Goal: Register for event/course

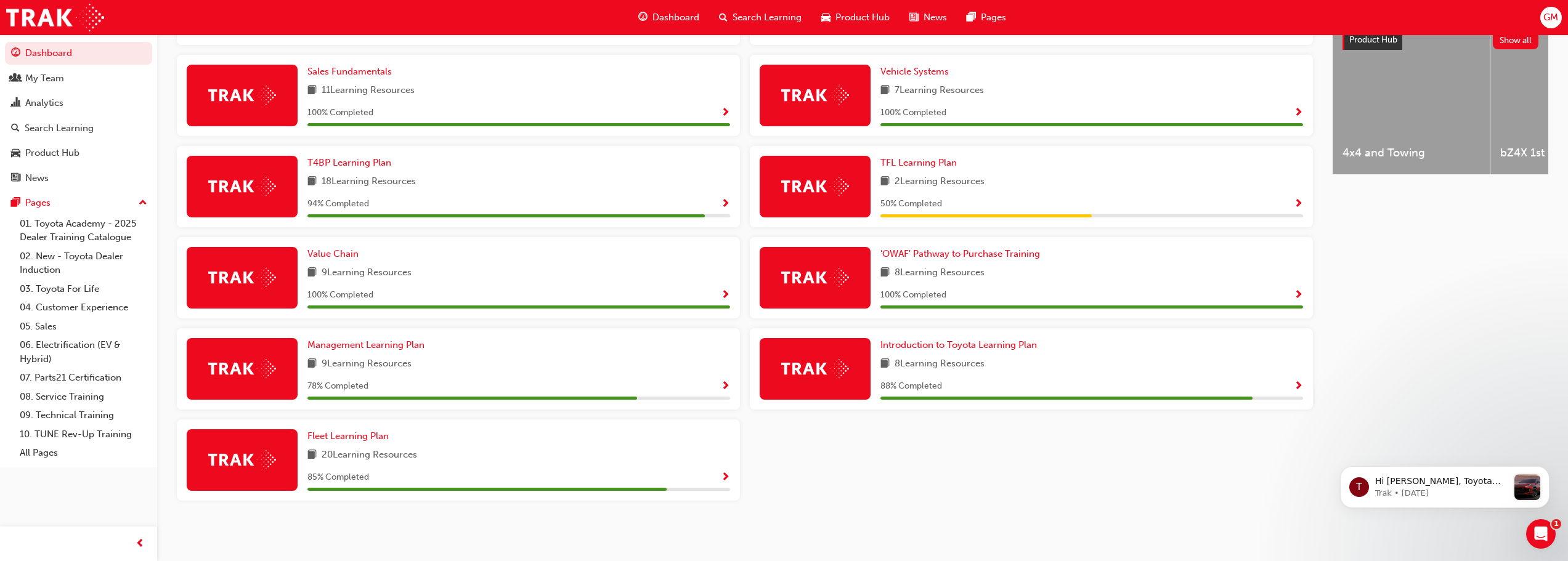
scroll to position [504, 0]
click at [1301, 388] on span "Show Progress" at bounding box center [1299, 387] width 9 height 11
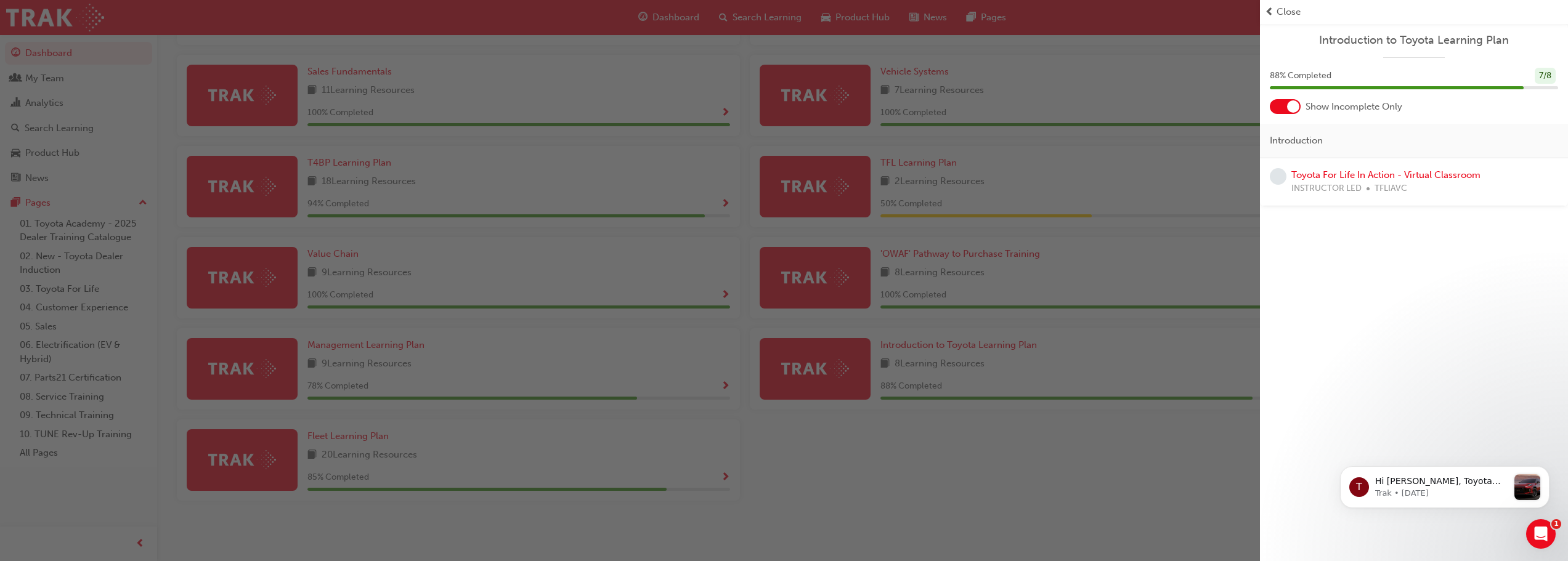
click at [1069, 287] on div "button" at bounding box center [630, 280] width 1260 height 561
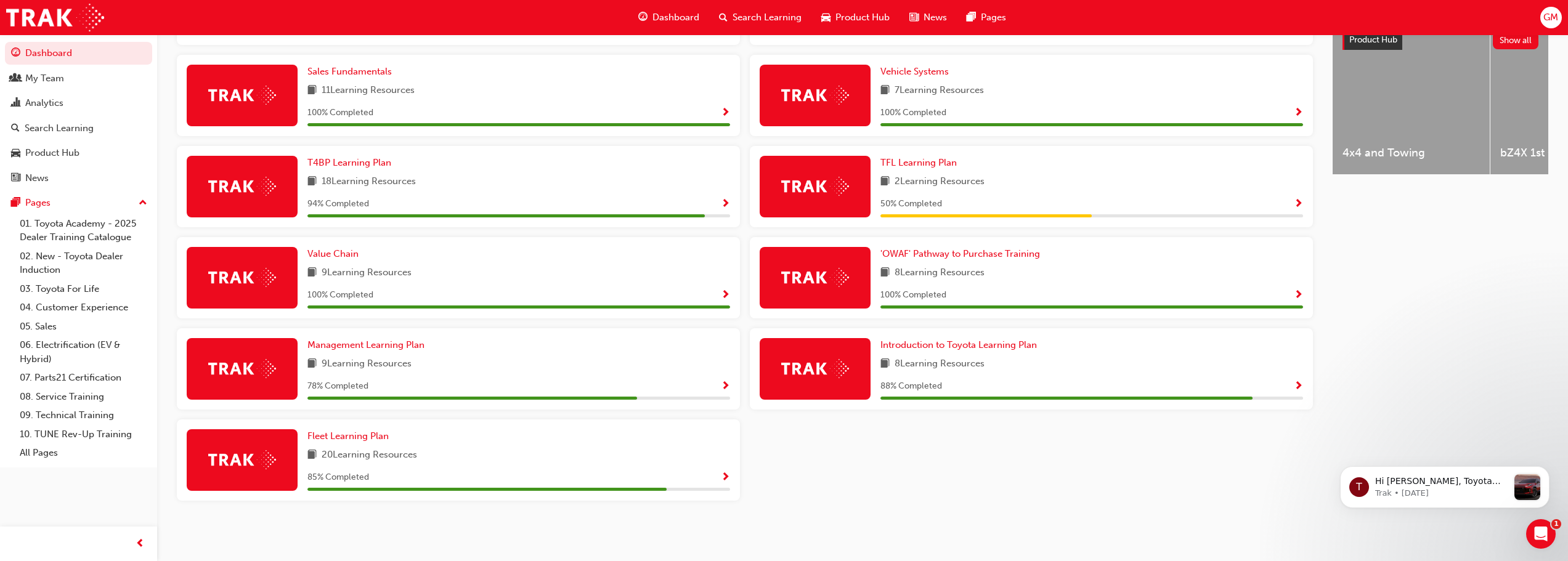
click at [1296, 204] on span "Show Progress" at bounding box center [1299, 204] width 9 height 11
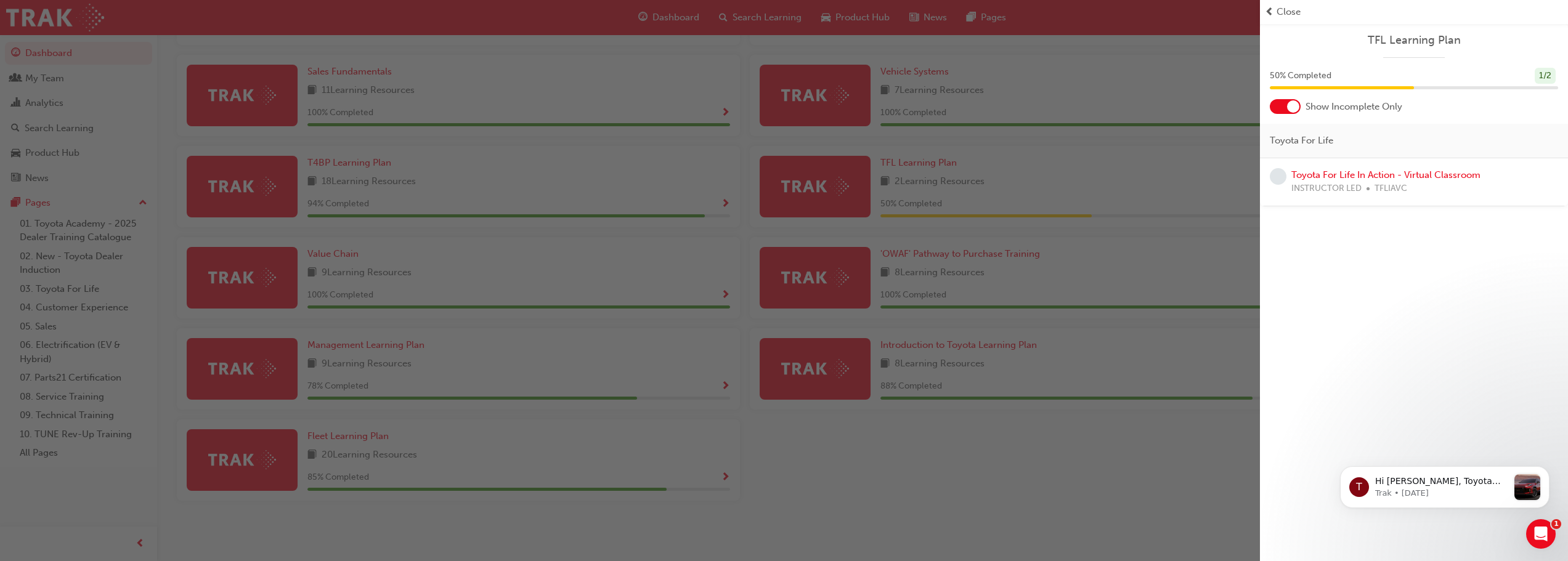
click at [923, 382] on div "button" at bounding box center [630, 280] width 1260 height 561
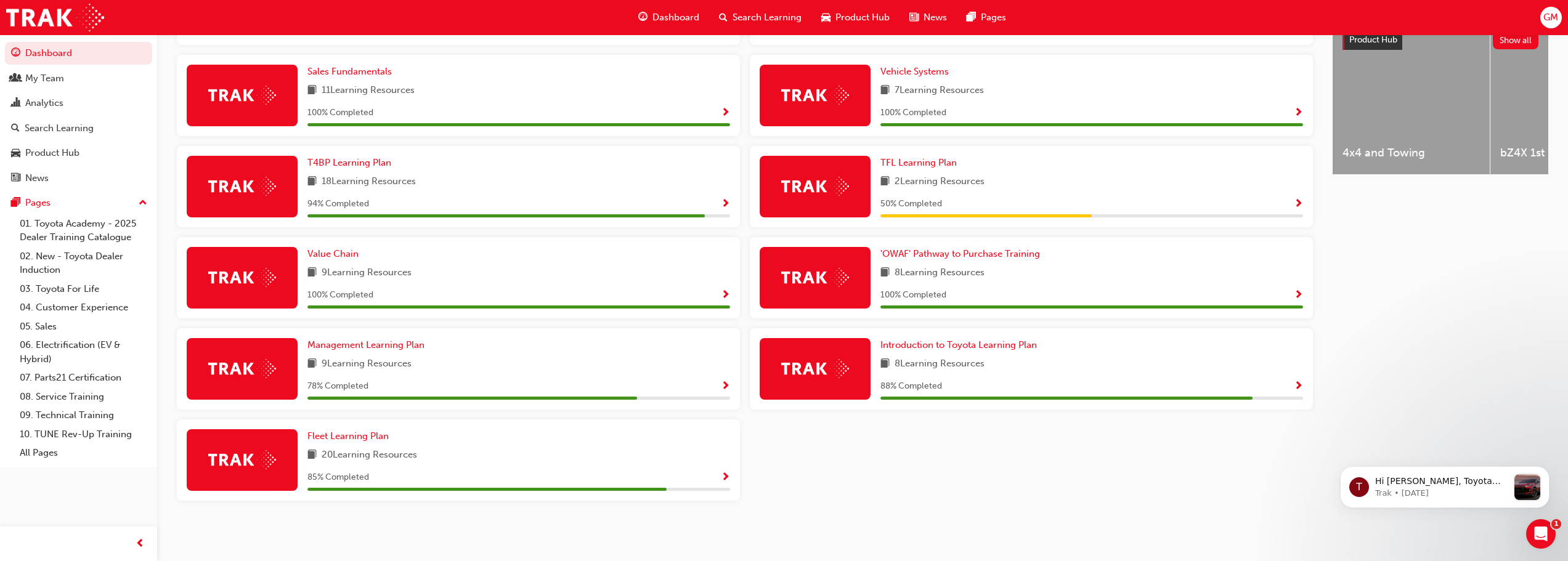
click at [1299, 382] on span "Show Progress" at bounding box center [1299, 387] width 9 height 11
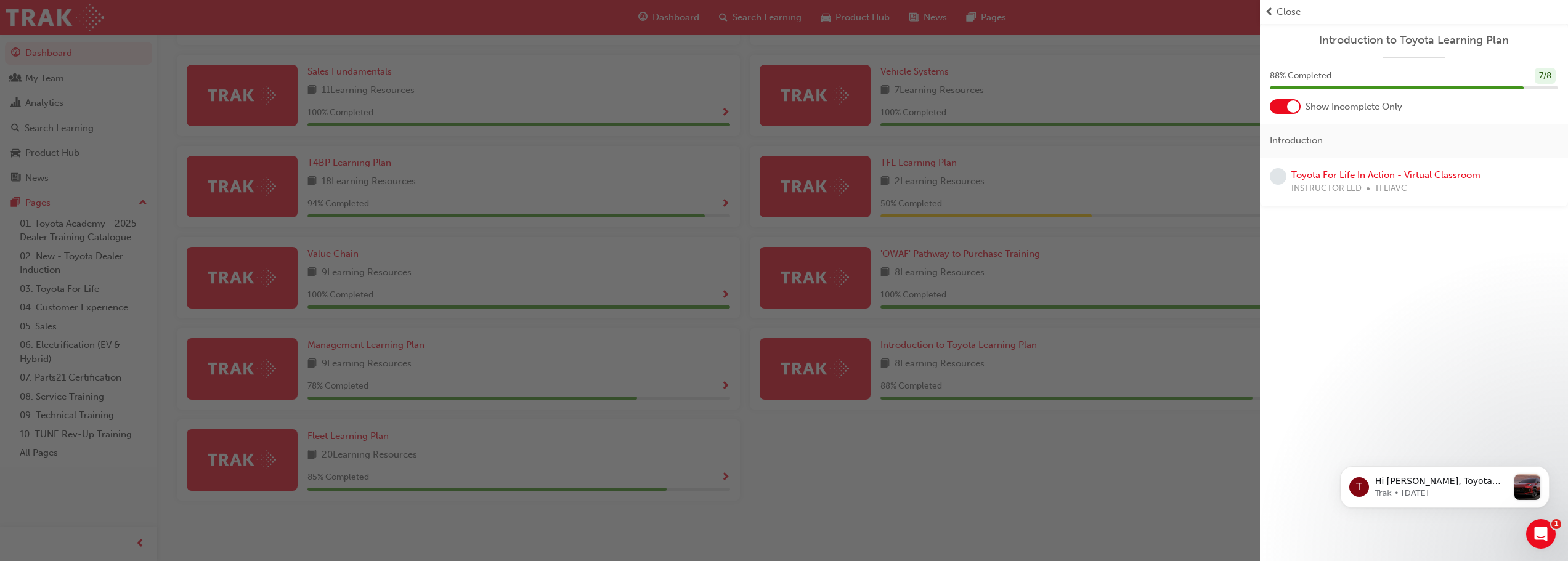
click at [999, 185] on div "button" at bounding box center [630, 280] width 1260 height 561
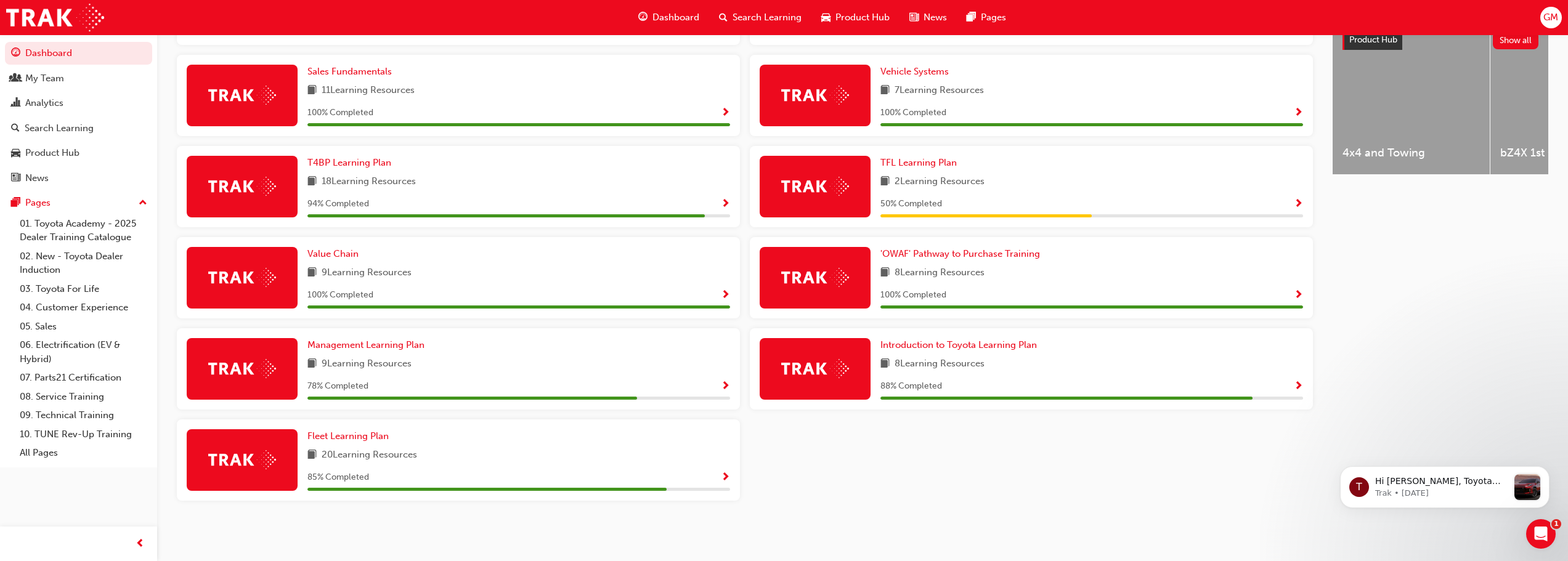
click at [1298, 199] on span "Show Progress" at bounding box center [1299, 204] width 9 height 11
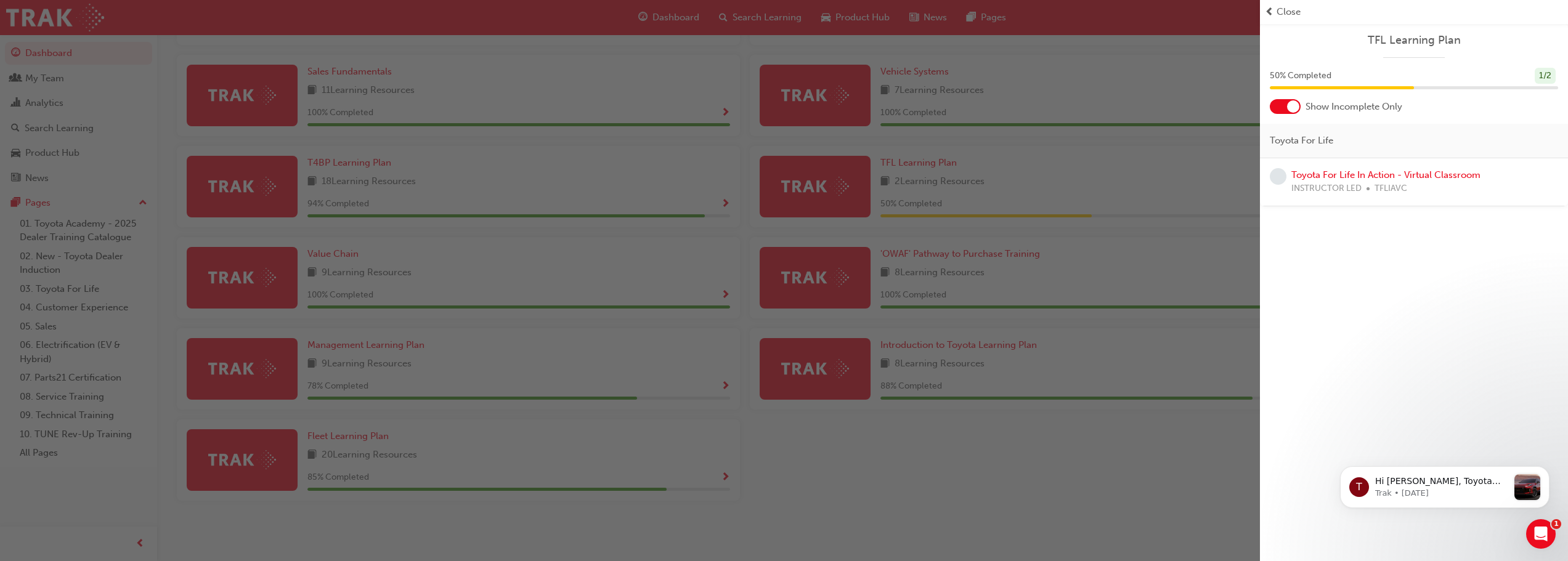
click at [969, 435] on div "button" at bounding box center [630, 280] width 1260 height 561
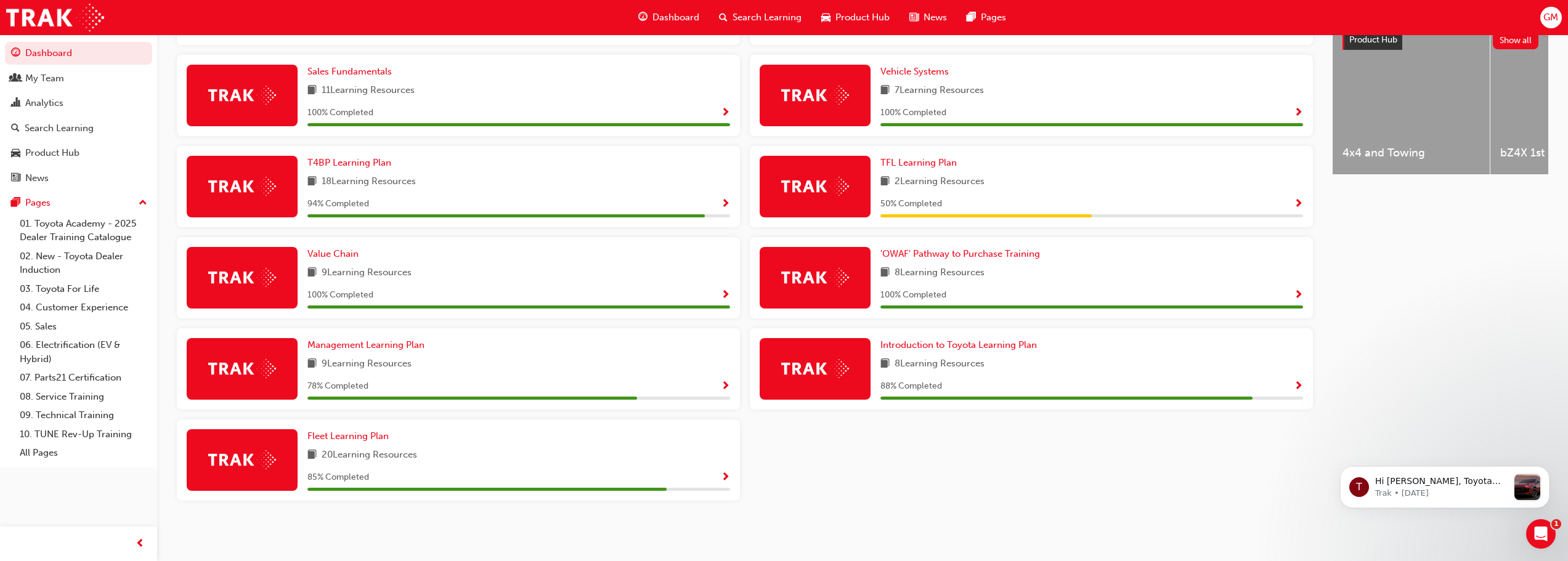
click at [726, 478] on span "Show Progress" at bounding box center [726, 478] width 9 height 11
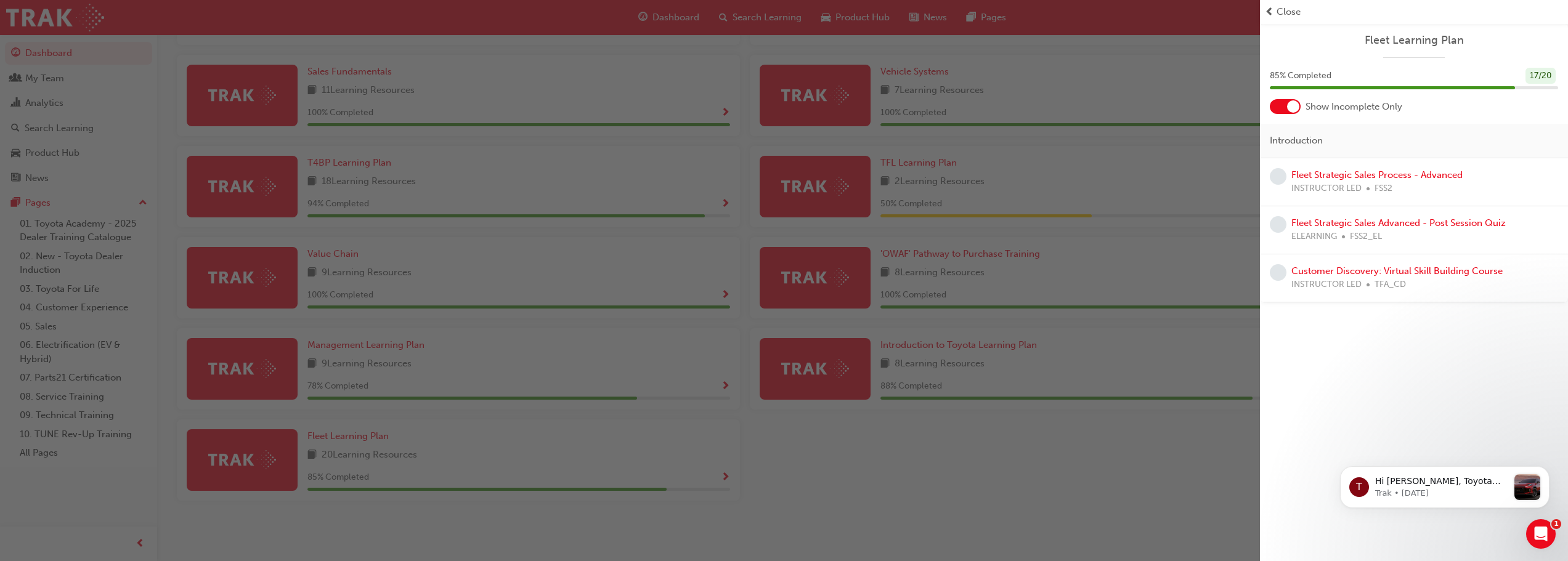
click at [723, 382] on div "button" at bounding box center [630, 280] width 1260 height 561
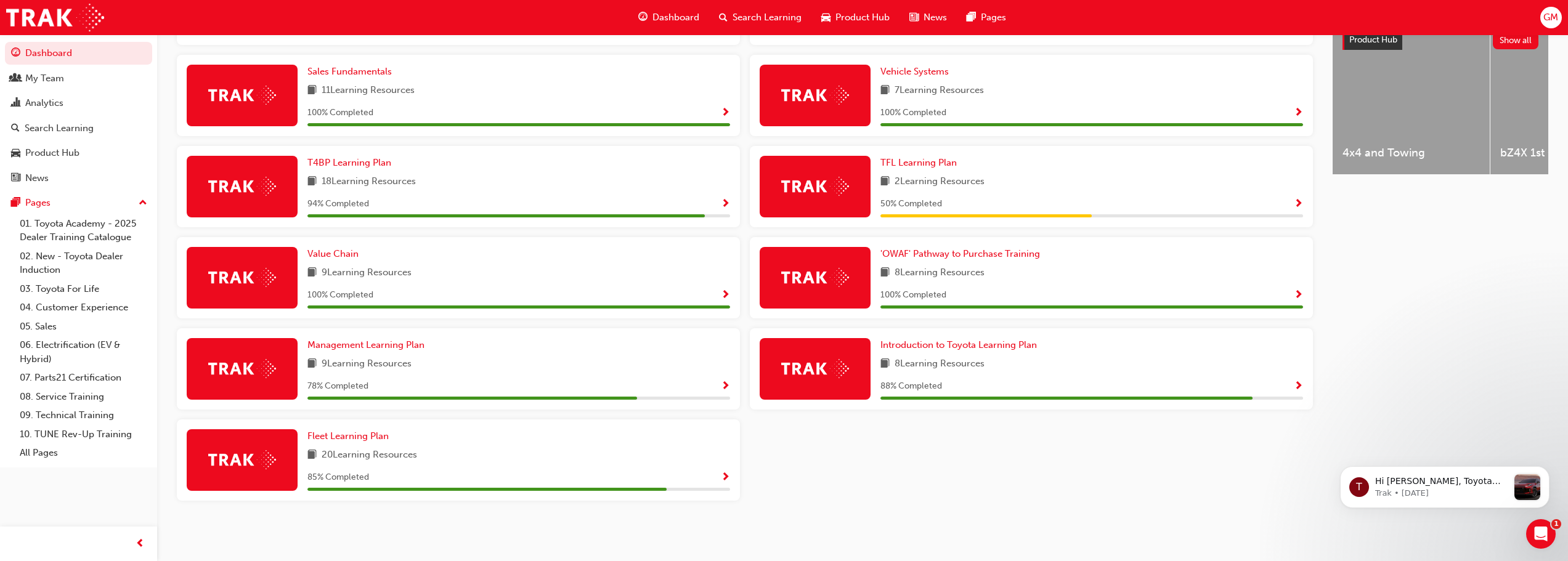
click at [726, 385] on span "Show Progress" at bounding box center [726, 387] width 9 height 11
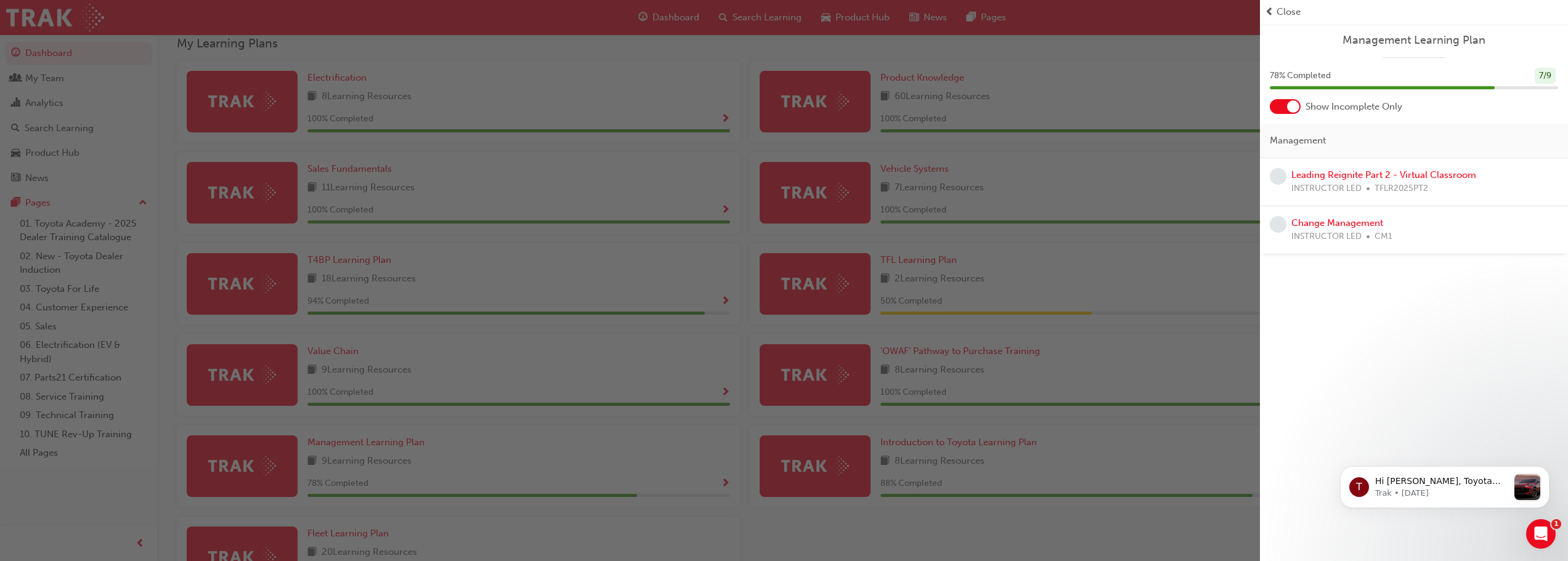
scroll to position [411, 0]
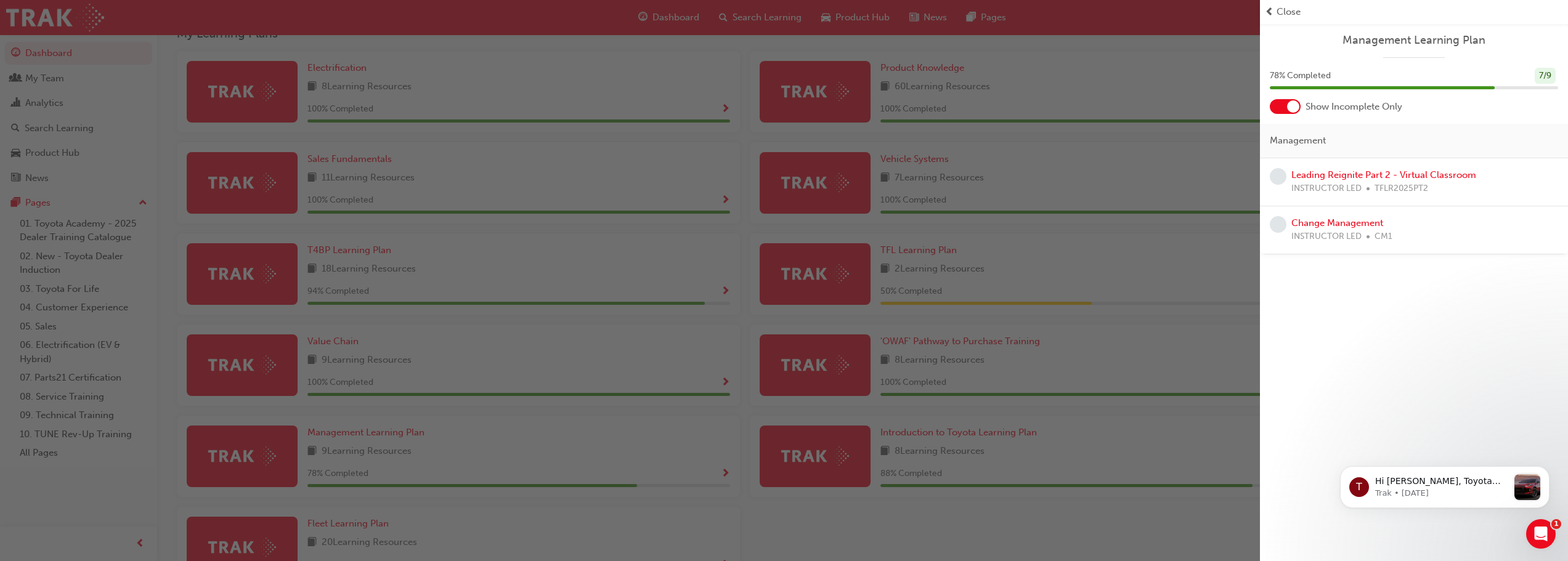
click at [722, 295] on div "button" at bounding box center [630, 280] width 1260 height 561
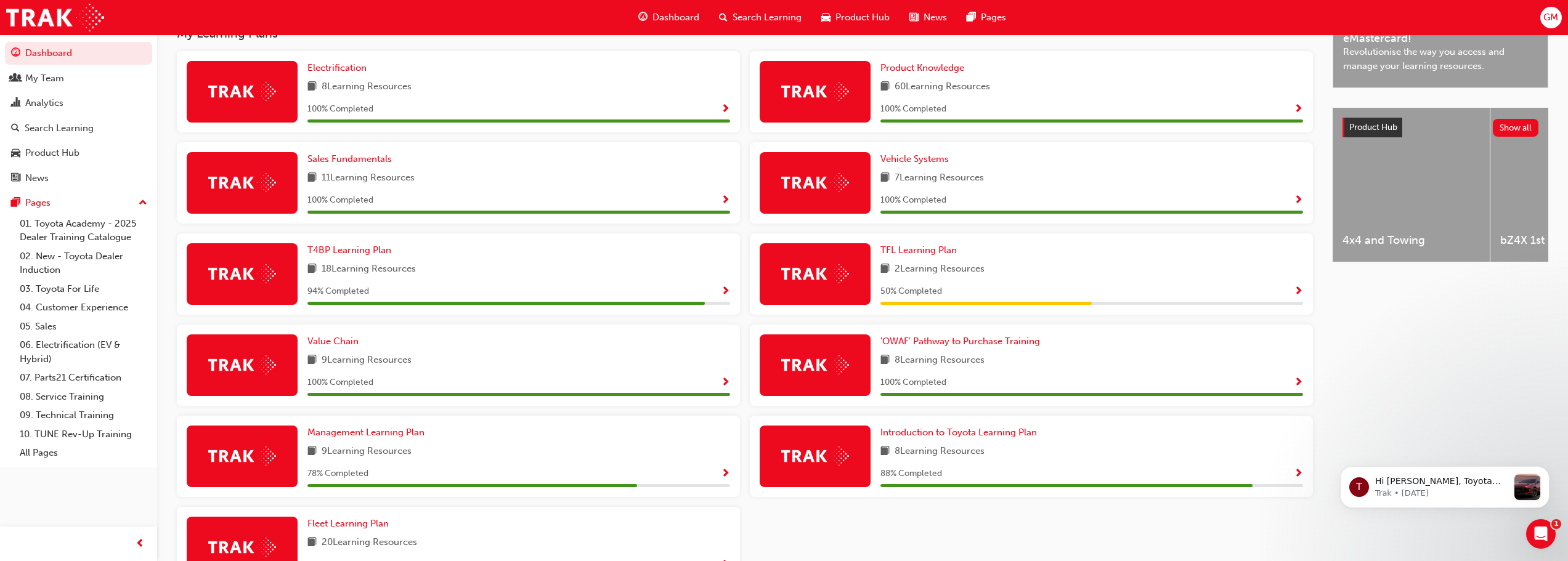
click at [722, 295] on span "Show Progress" at bounding box center [726, 292] width 9 height 11
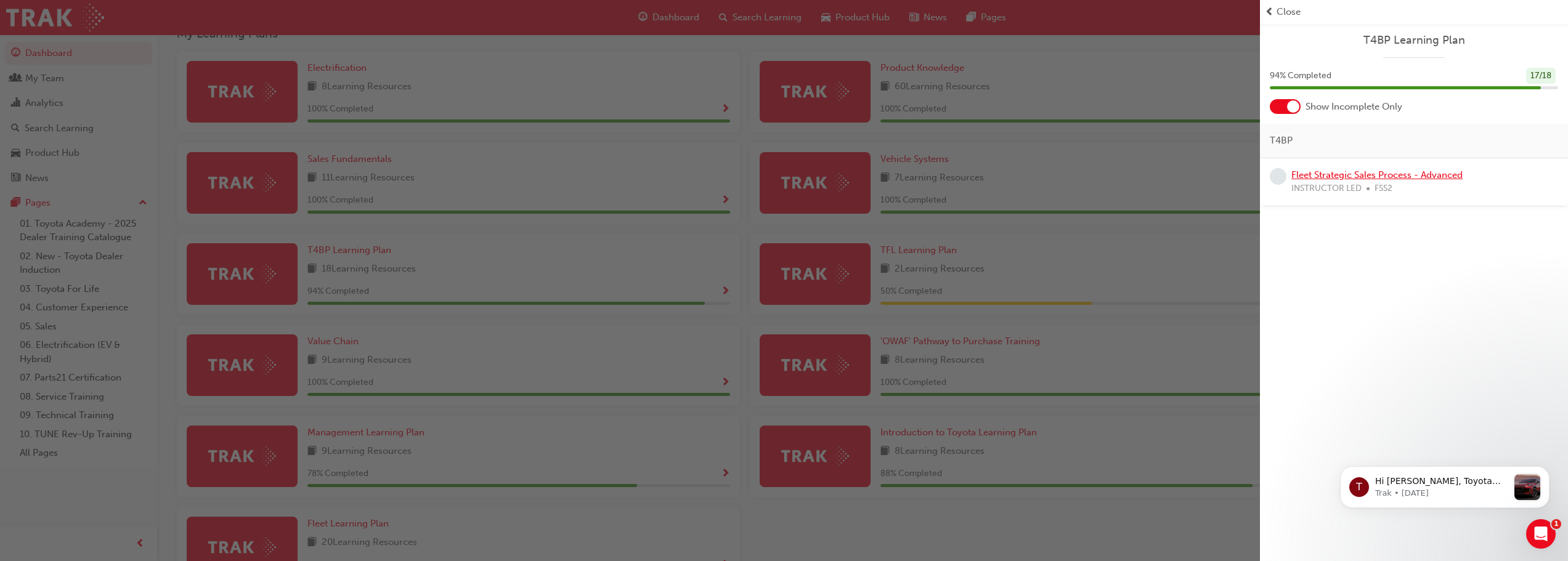
click at [1358, 176] on link "Fleet Strategic Sales Process - Advanced" at bounding box center [1377, 175] width 171 height 11
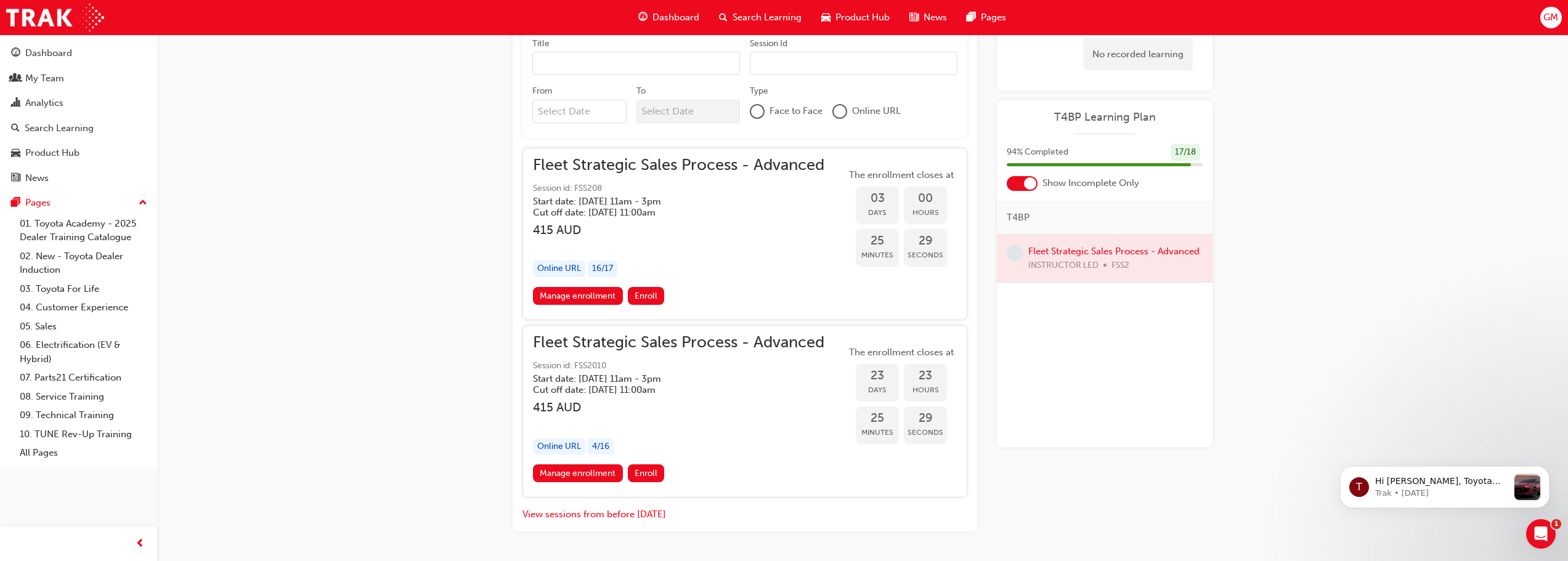
scroll to position [1327, 0]
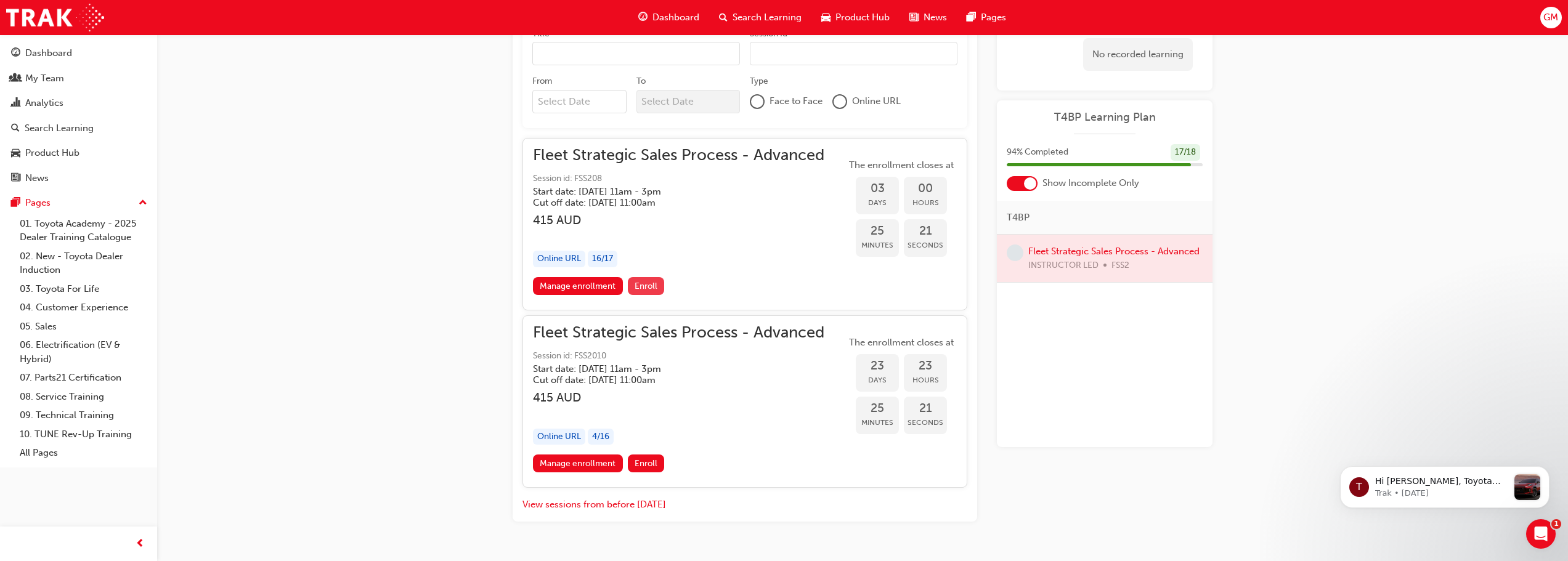
click at [642, 289] on span "Enroll" at bounding box center [646, 286] width 23 height 10
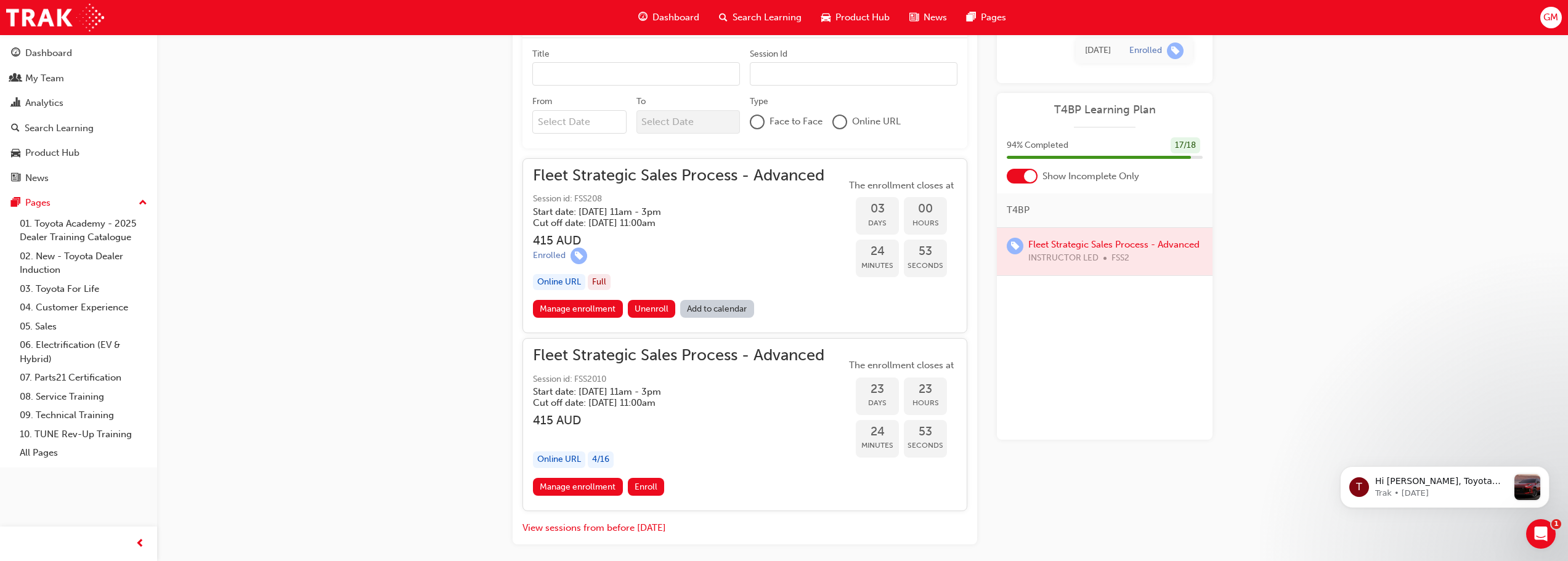
scroll to position [1311, 0]
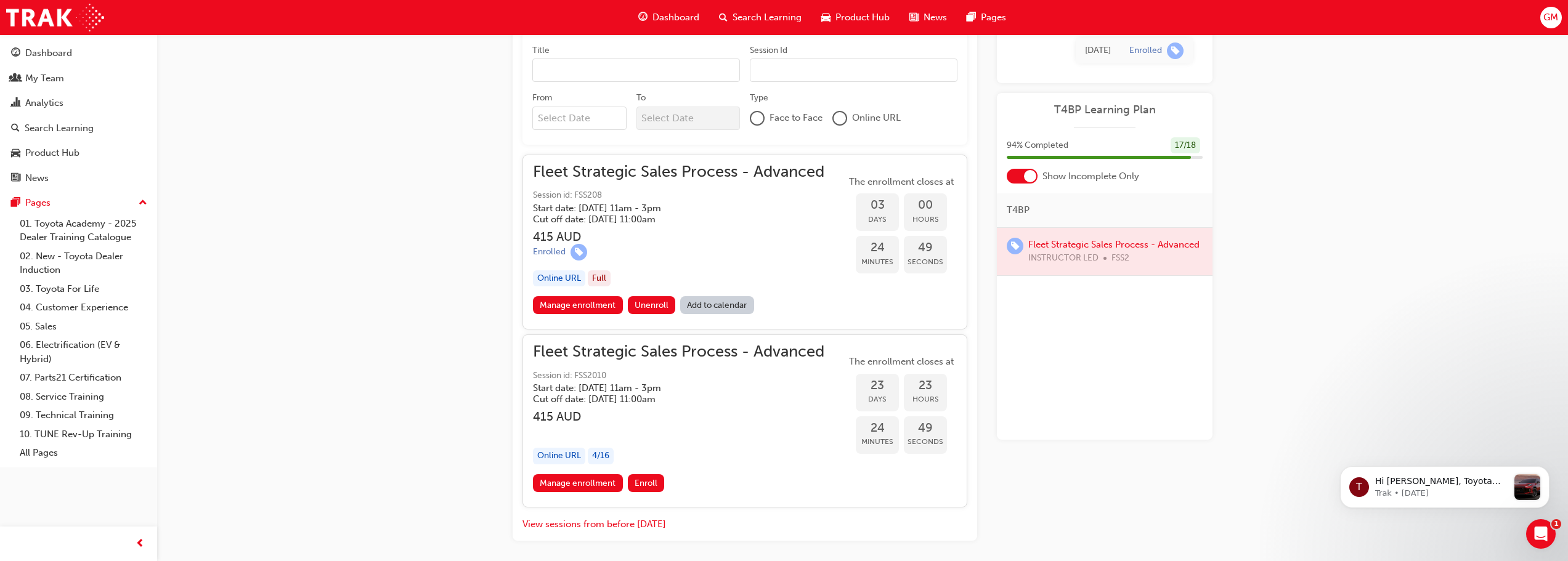
click at [714, 305] on link "Add to calendar" at bounding box center [717, 305] width 74 height 18
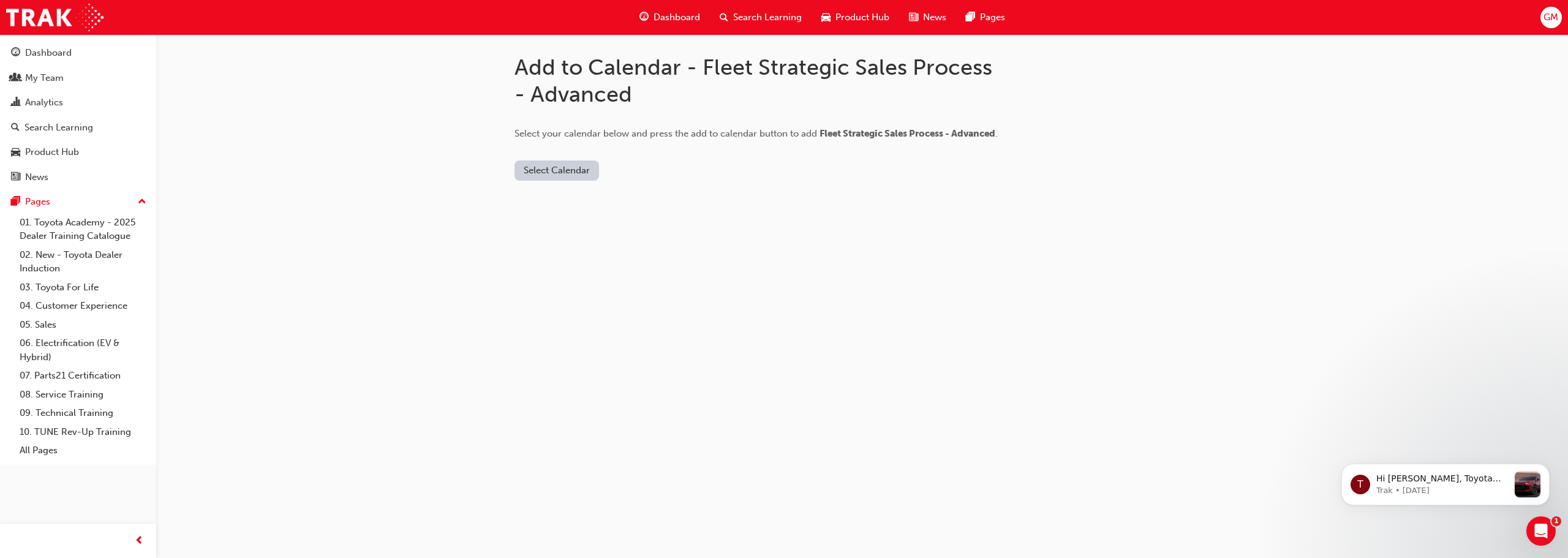
click at [567, 169] on button "Select Calendar" at bounding box center [557, 170] width 84 height 20
click at [561, 200] on div "[DOMAIN_NAME]" at bounding box center [558, 201] width 74 height 14
click at [637, 173] on button "Add to Calendar" at bounding box center [660, 170] width 87 height 20
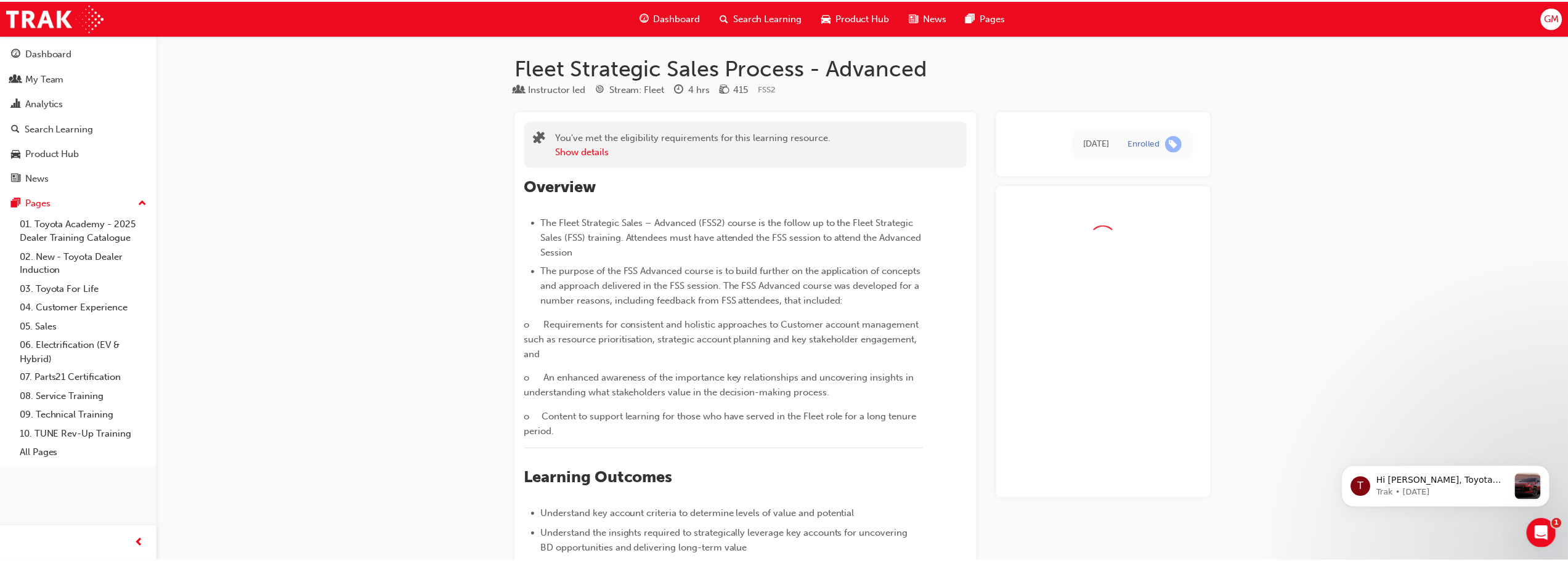
scroll to position [1311, 0]
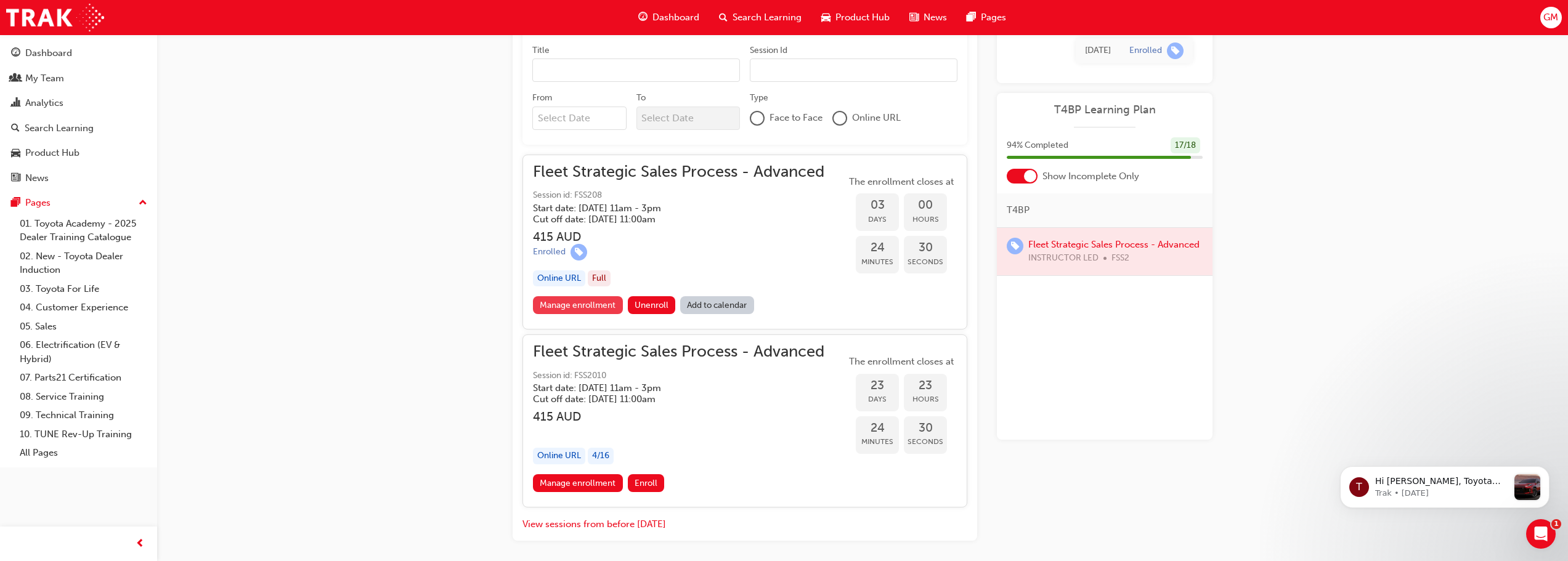
click at [563, 307] on link "Manage enrollment" at bounding box center [577, 305] width 90 height 18
